Goal: Task Accomplishment & Management: Manage account settings

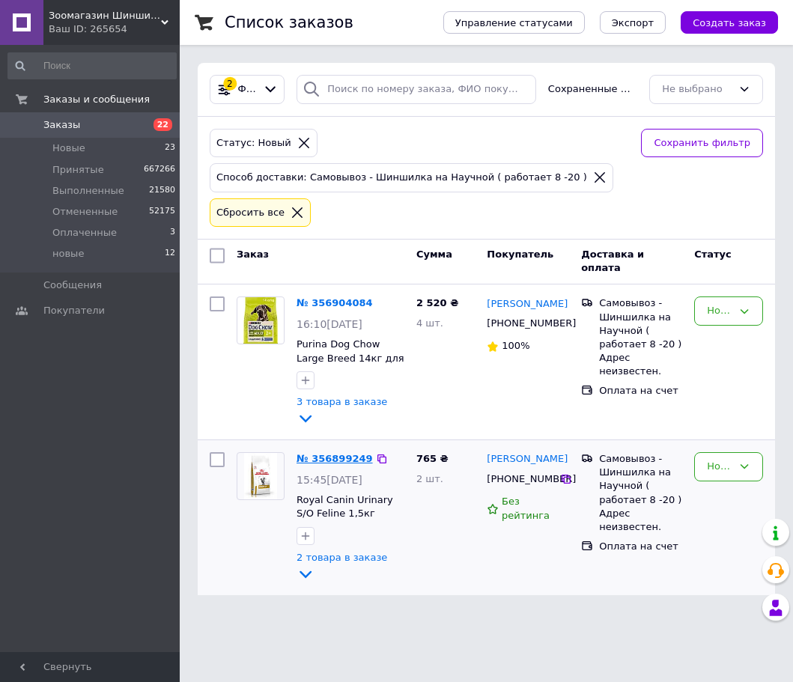
click at [323, 453] on link "№ 356899249" at bounding box center [335, 458] width 76 height 11
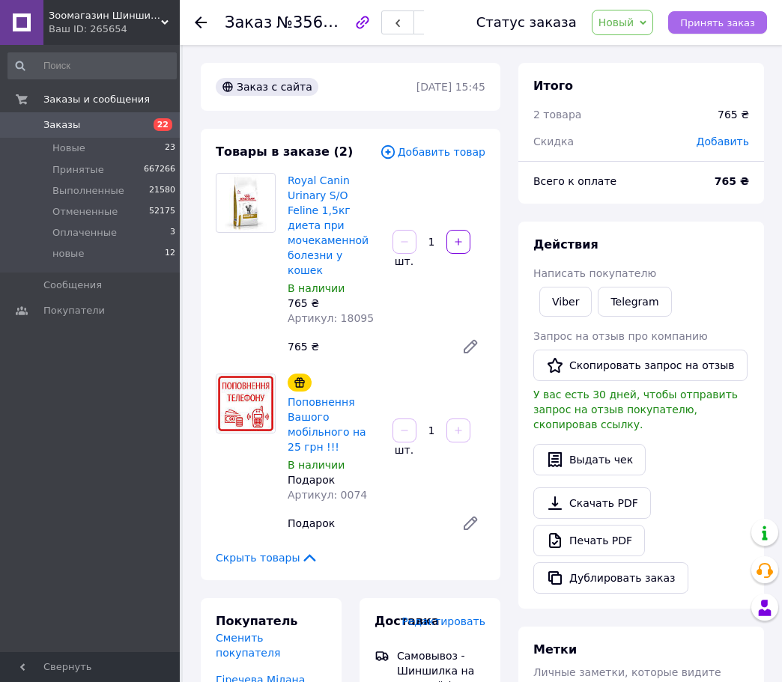
click at [710, 22] on span "Принять заказ" at bounding box center [717, 22] width 75 height 11
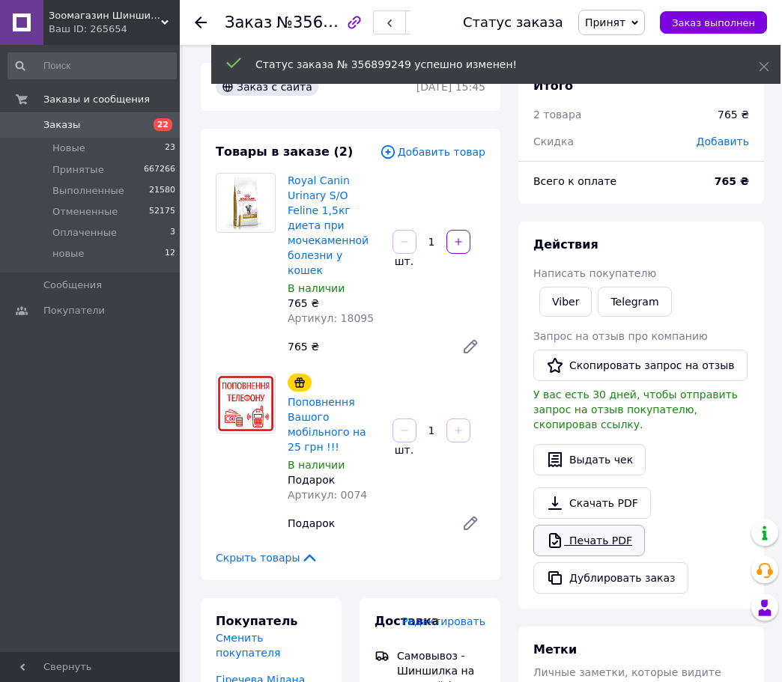
click at [578, 525] on link "Печать PDF" at bounding box center [589, 540] width 112 height 31
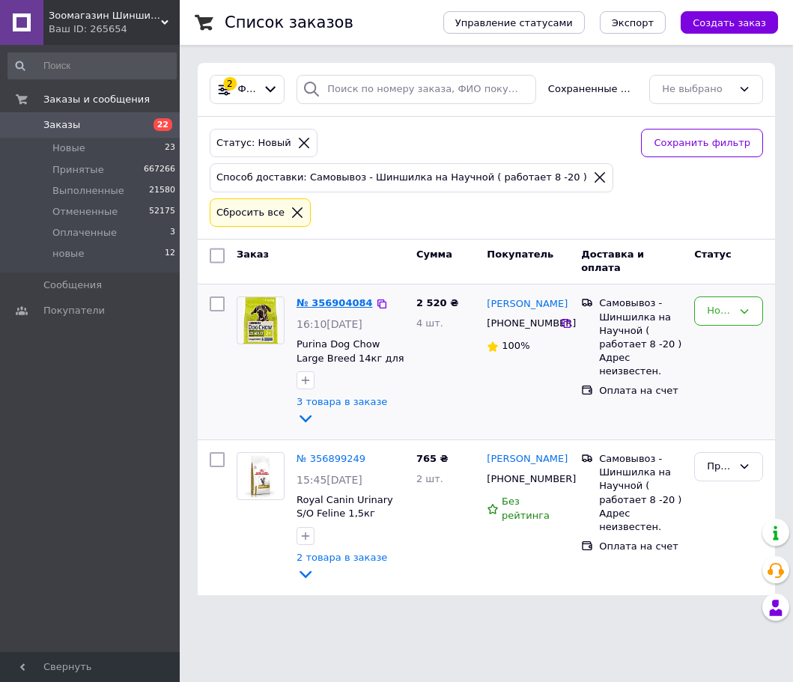
click at [326, 303] on link "№ 356904084" at bounding box center [335, 302] width 76 height 11
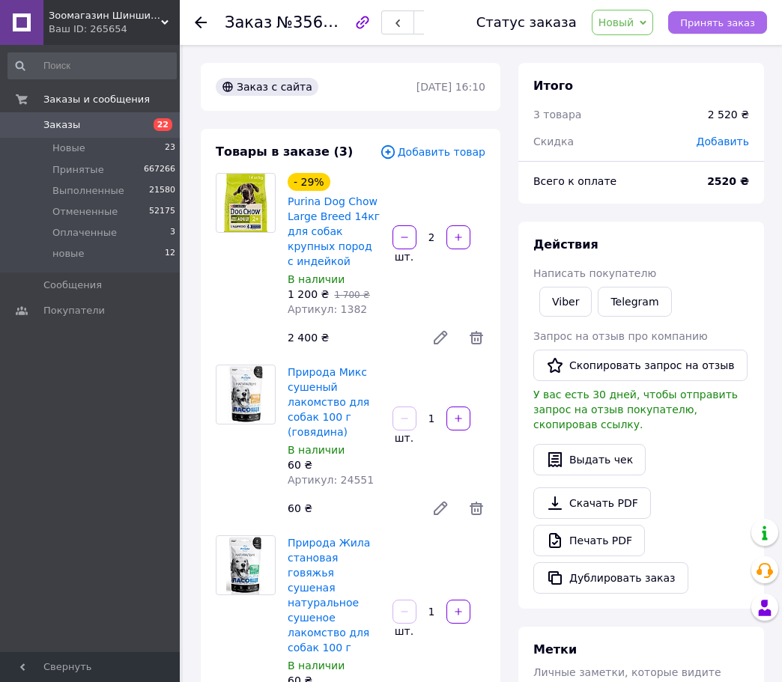
click at [730, 18] on span "Принять заказ" at bounding box center [717, 22] width 75 height 11
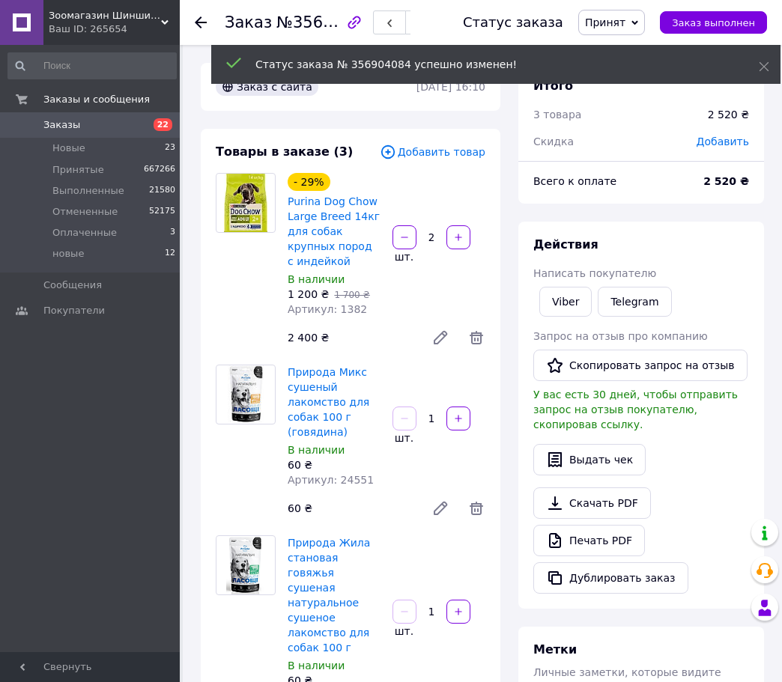
click at [598, 525] on link "Печать PDF" at bounding box center [589, 540] width 112 height 31
